Goal: Navigation & Orientation: Find specific page/section

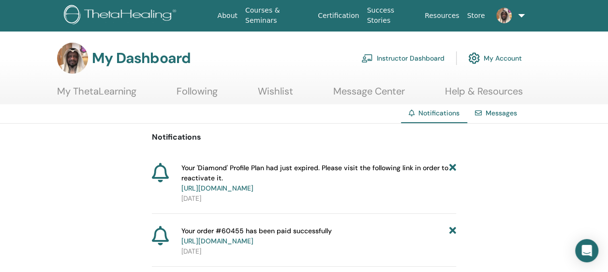
click at [453, 167] on icon at bounding box center [453, 178] width 7 height 30
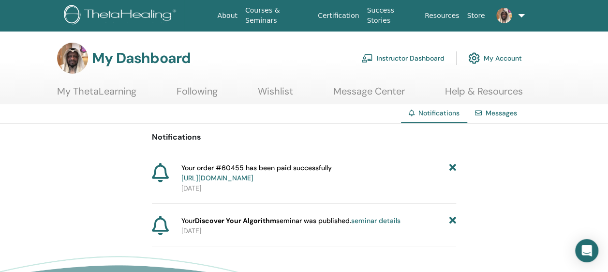
click at [453, 167] on icon at bounding box center [453, 173] width 7 height 20
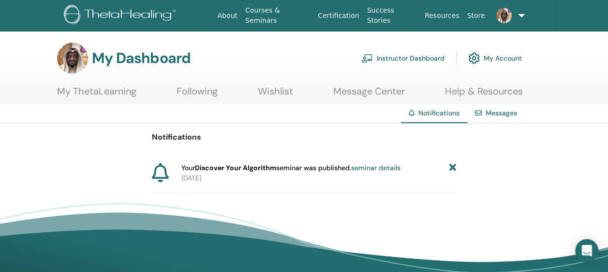
click at [453, 167] on icon at bounding box center [453, 168] width 7 height 10
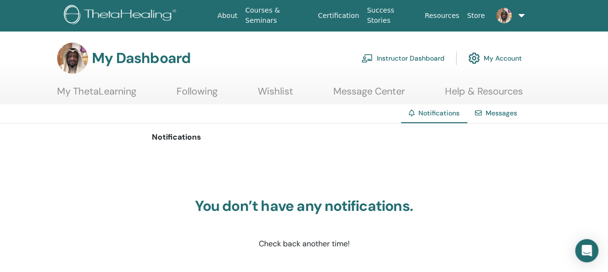
click at [395, 54] on link "Instructor Dashboard" at bounding box center [403, 57] width 83 height 21
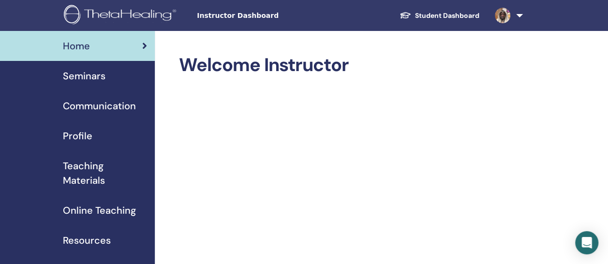
click at [97, 73] on span "Seminars" at bounding box center [84, 76] width 43 height 15
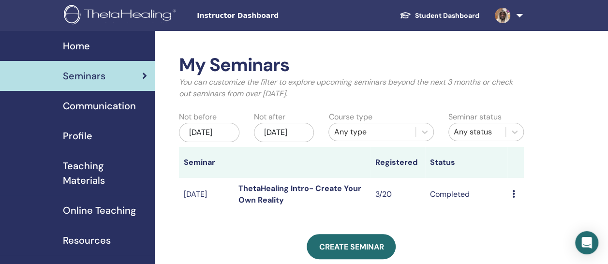
click at [101, 109] on span "Communication" at bounding box center [99, 106] width 73 height 15
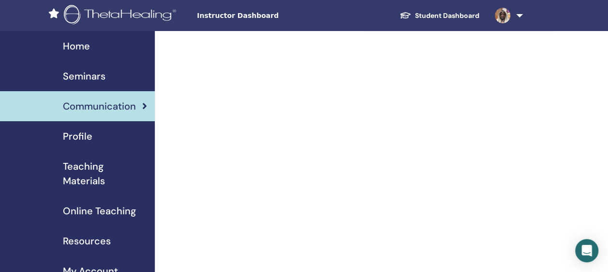
click at [72, 134] on span "Profile" at bounding box center [78, 136] width 30 height 15
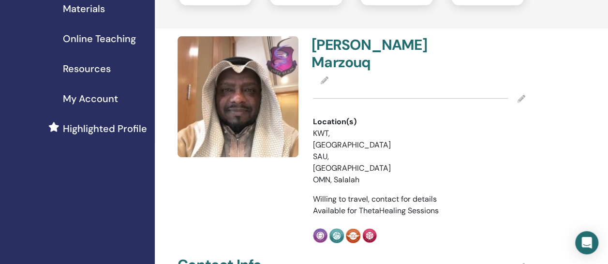
scroll to position [170, 0]
